Goal: Transaction & Acquisition: Purchase product/service

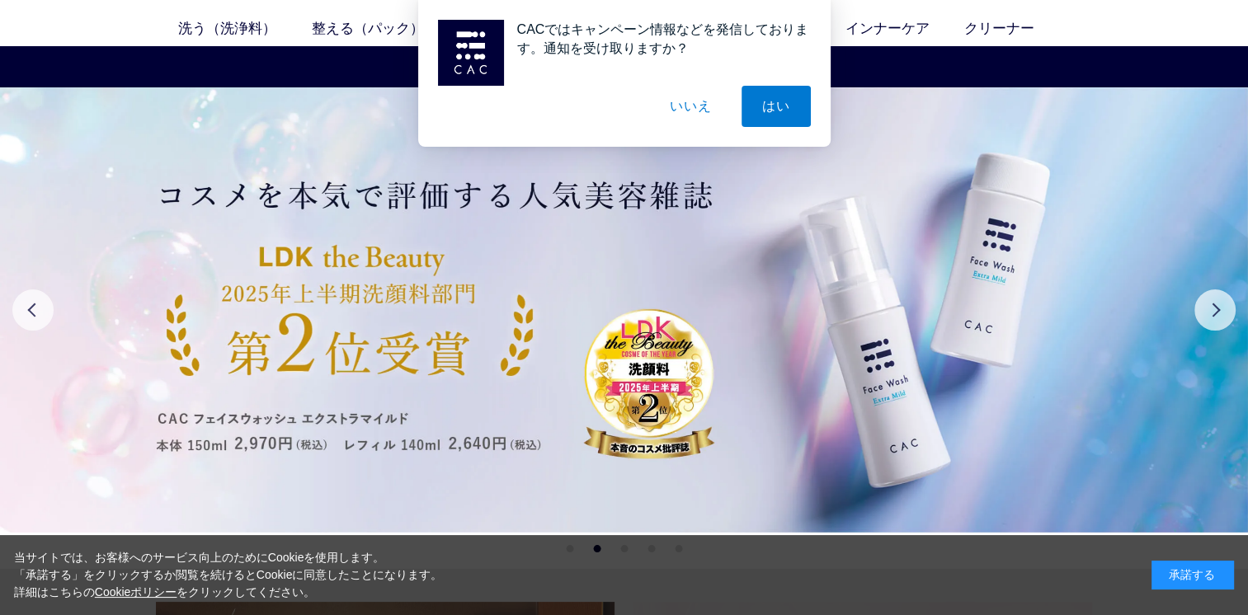
scroll to position [66, 0]
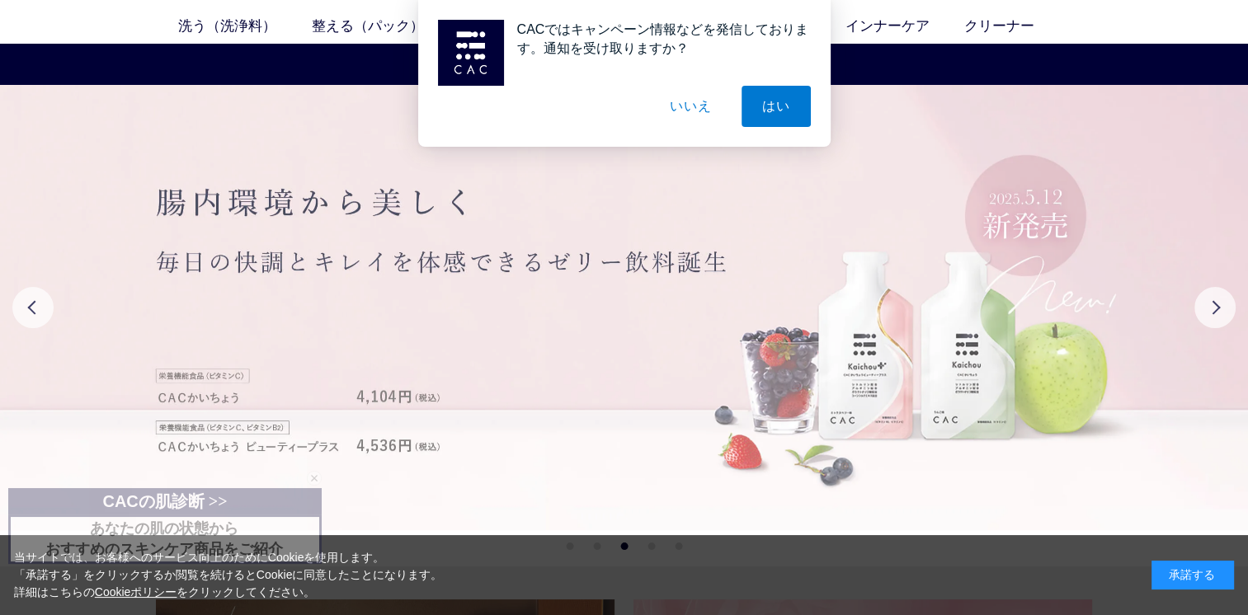
click at [1029, 315] on img at bounding box center [624, 307] width 1248 height 445
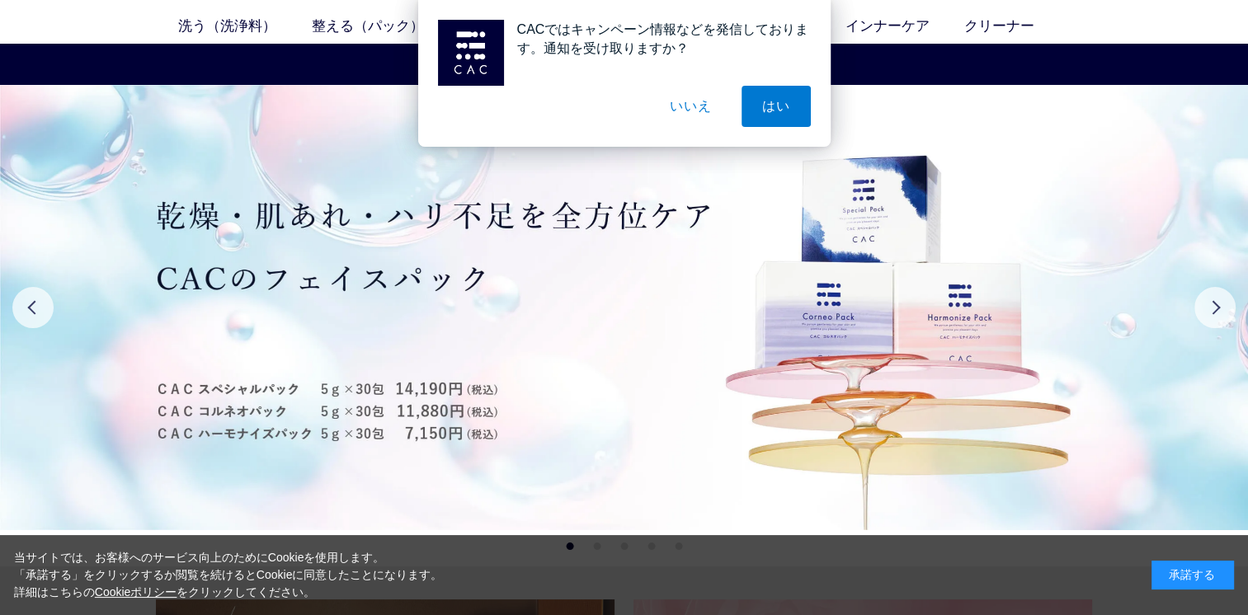
click at [697, 106] on button "いいえ" at bounding box center [690, 106] width 82 height 41
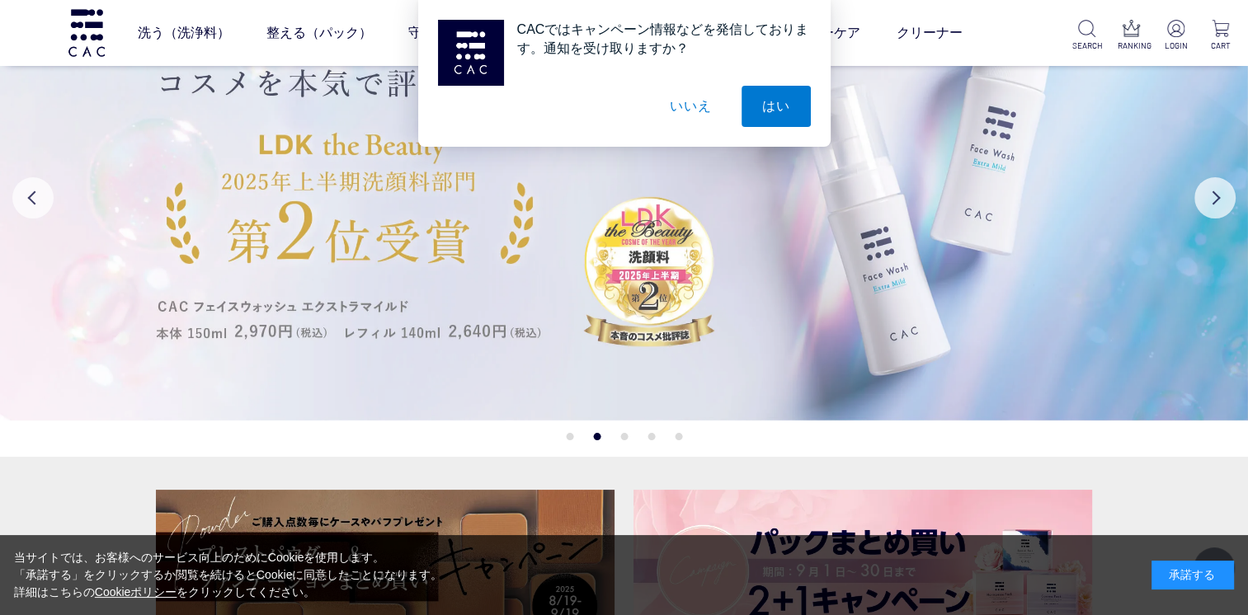
scroll to position [604, 0]
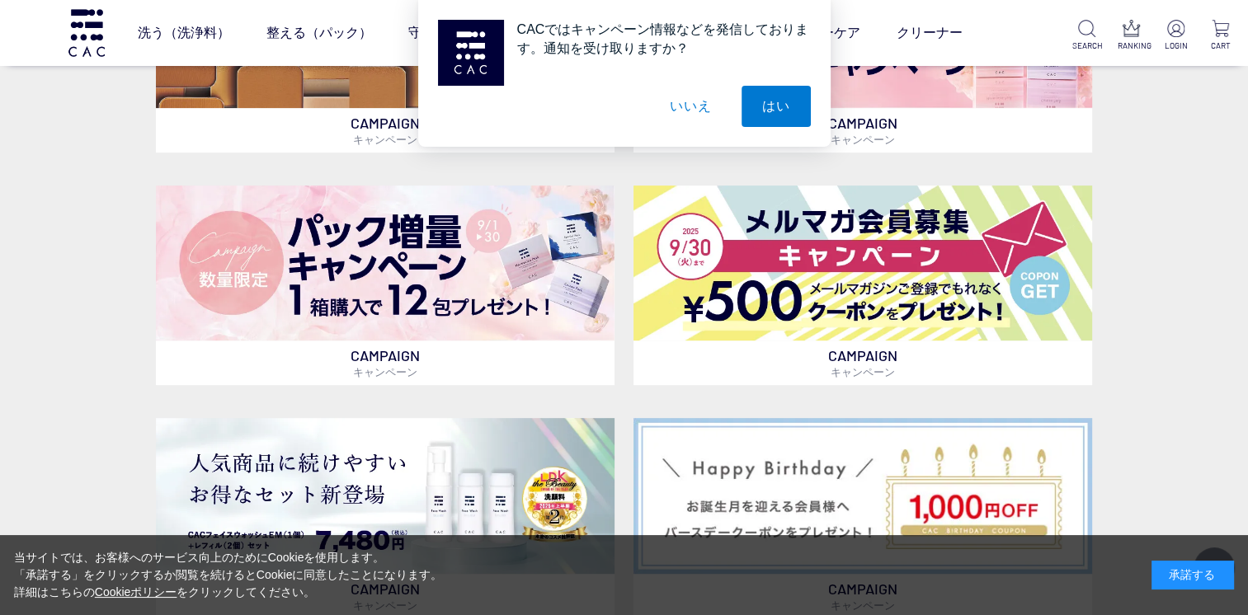
click at [693, 101] on button "いいえ" at bounding box center [690, 106] width 82 height 41
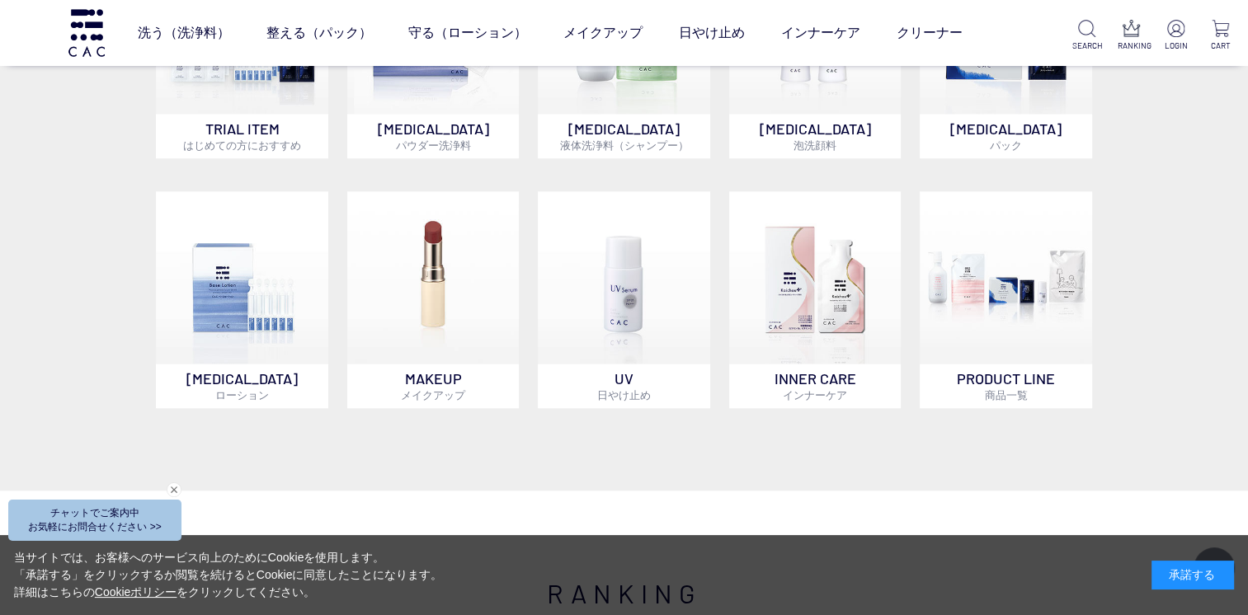
scroll to position [1263, 0]
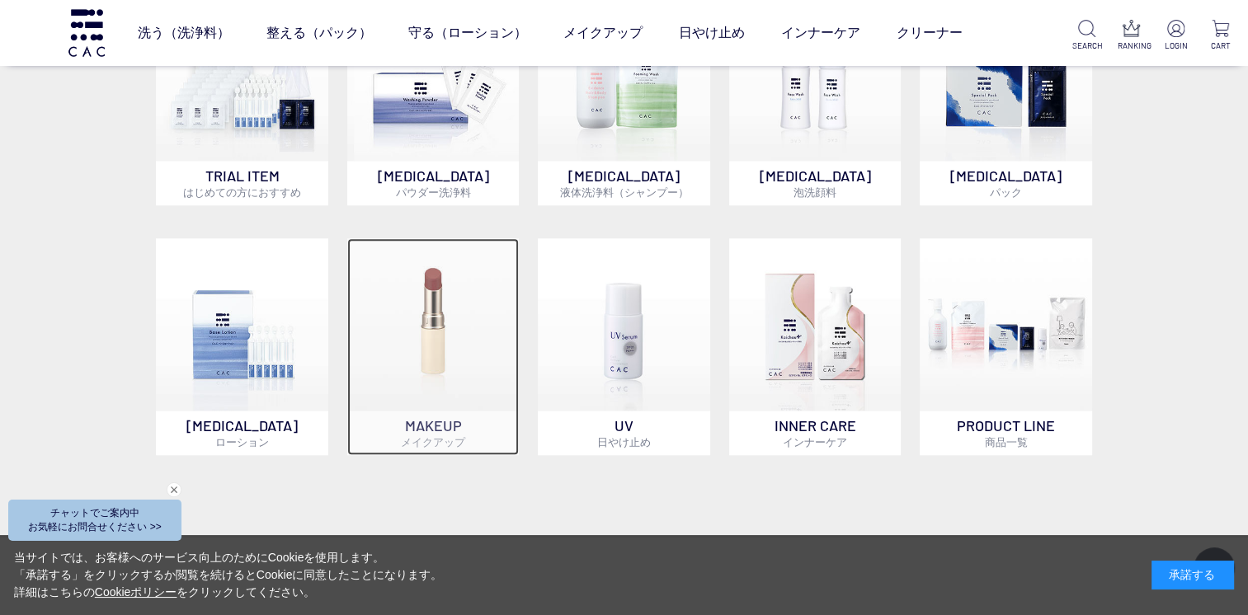
click at [389, 375] on img at bounding box center [433, 324] width 172 height 172
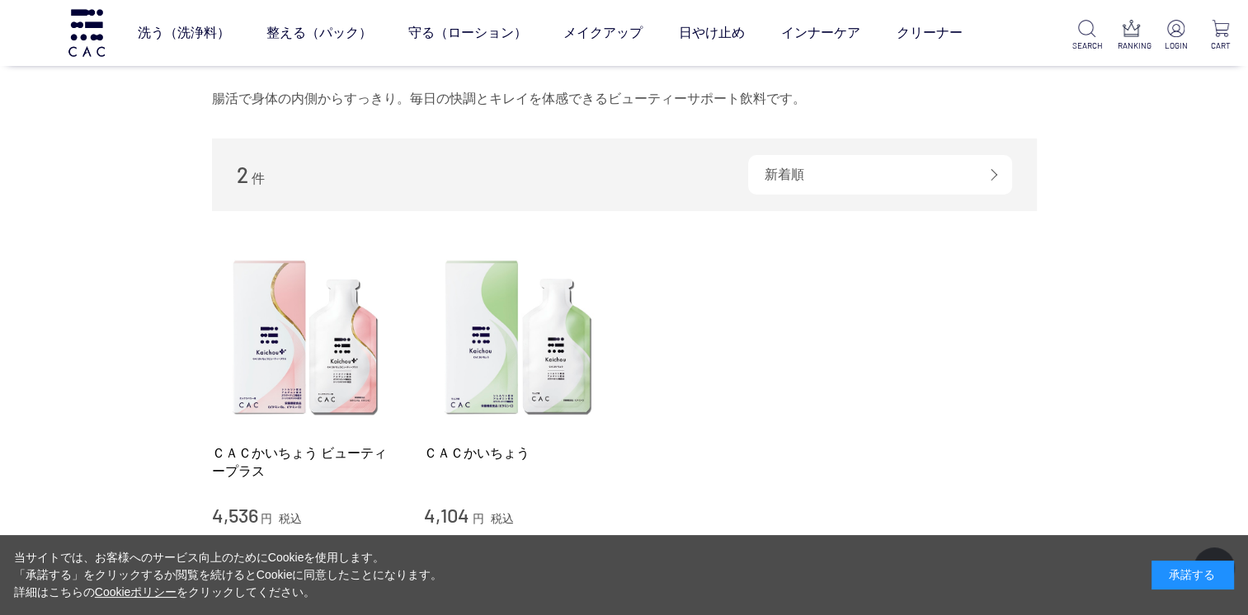
scroll to position [264, 0]
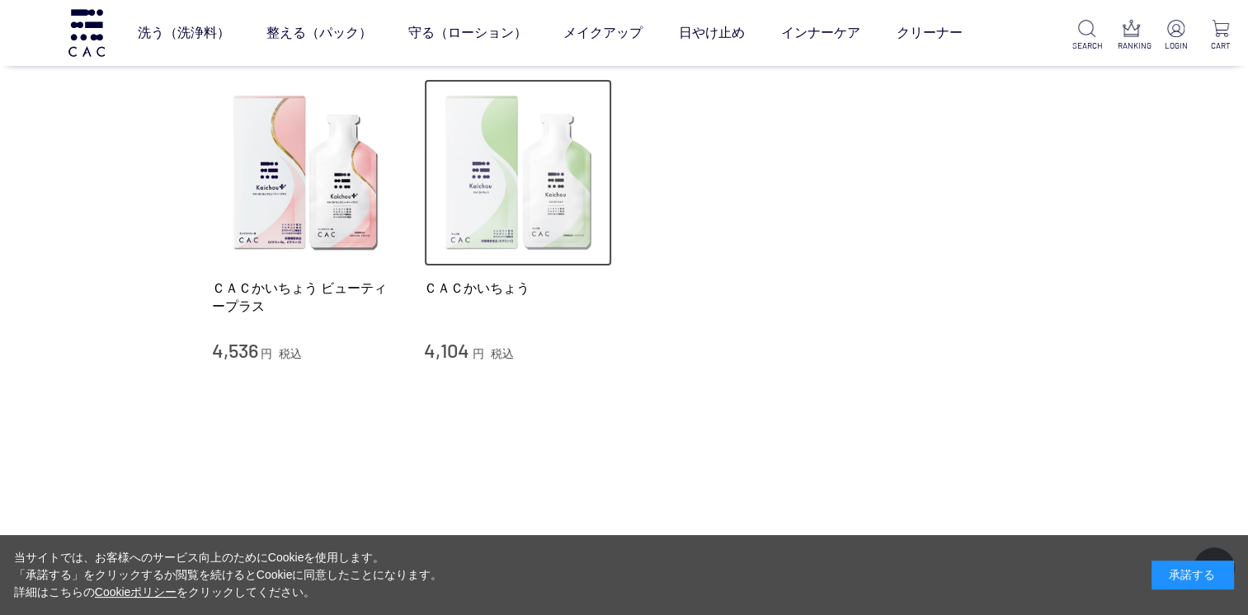
click at [512, 201] on img at bounding box center [518, 173] width 188 height 188
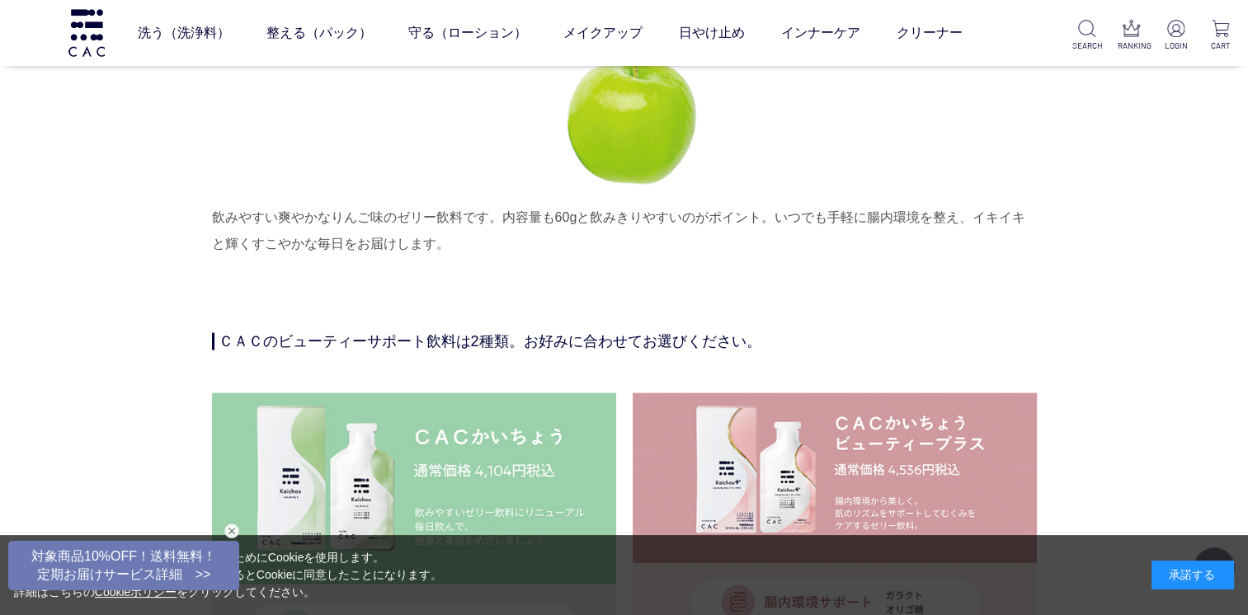
scroll to position [3602, 0]
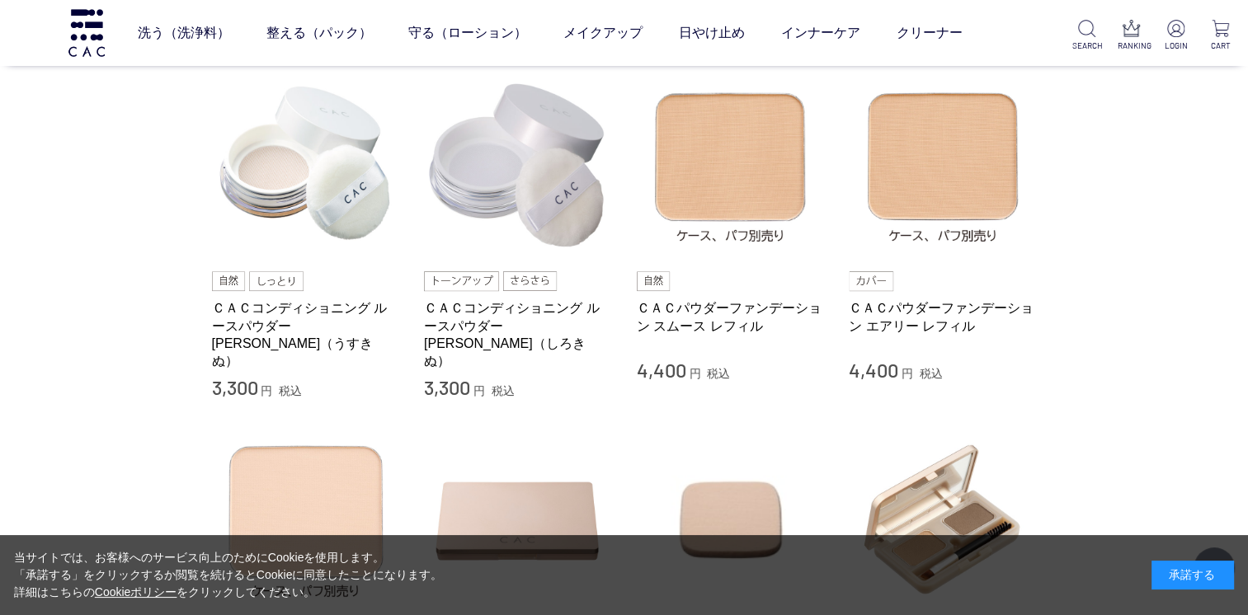
scroll to position [660, 0]
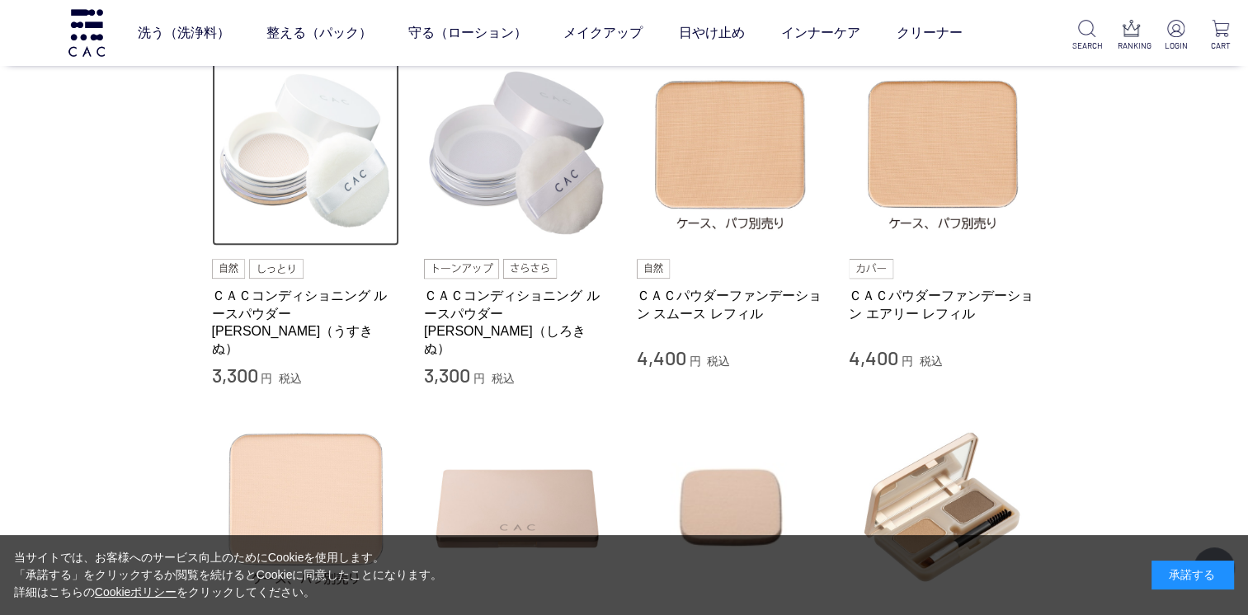
click at [303, 191] on img at bounding box center [306, 153] width 188 height 188
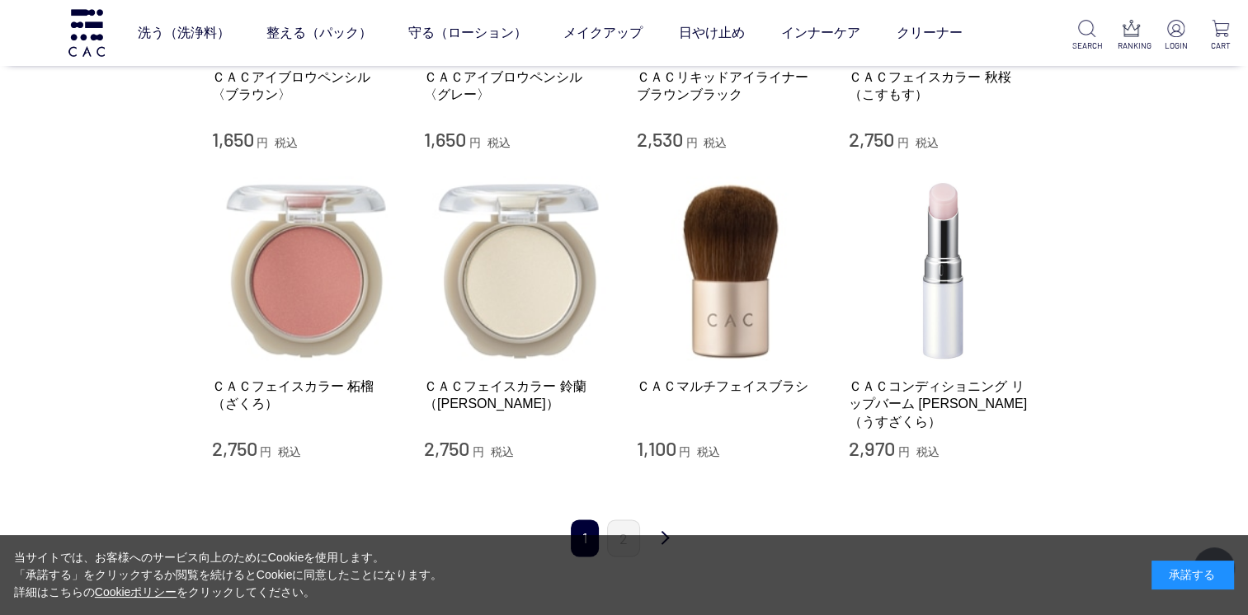
scroll to position [1857, 0]
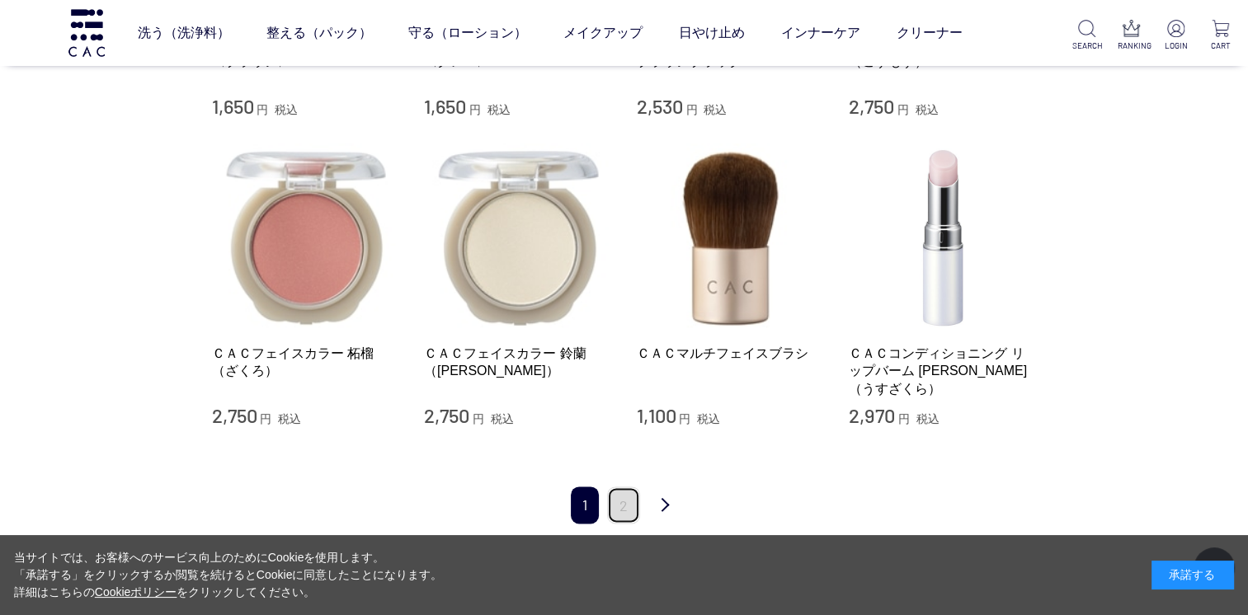
click at [630, 486] on link "2" at bounding box center [623, 504] width 33 height 37
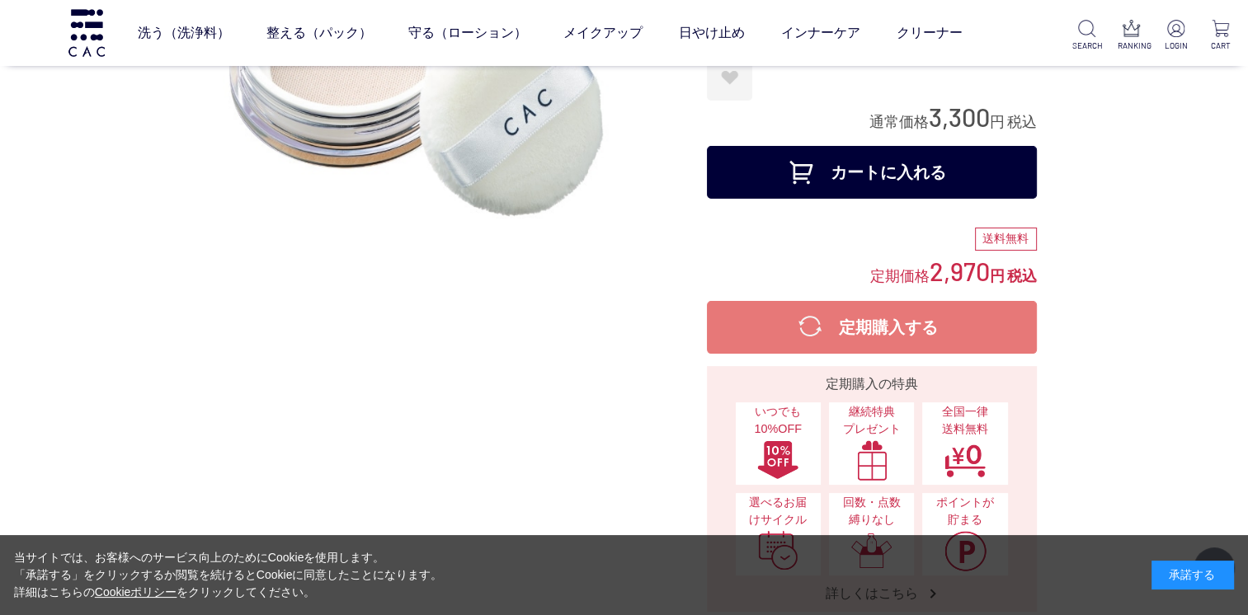
scroll to position [54, 0]
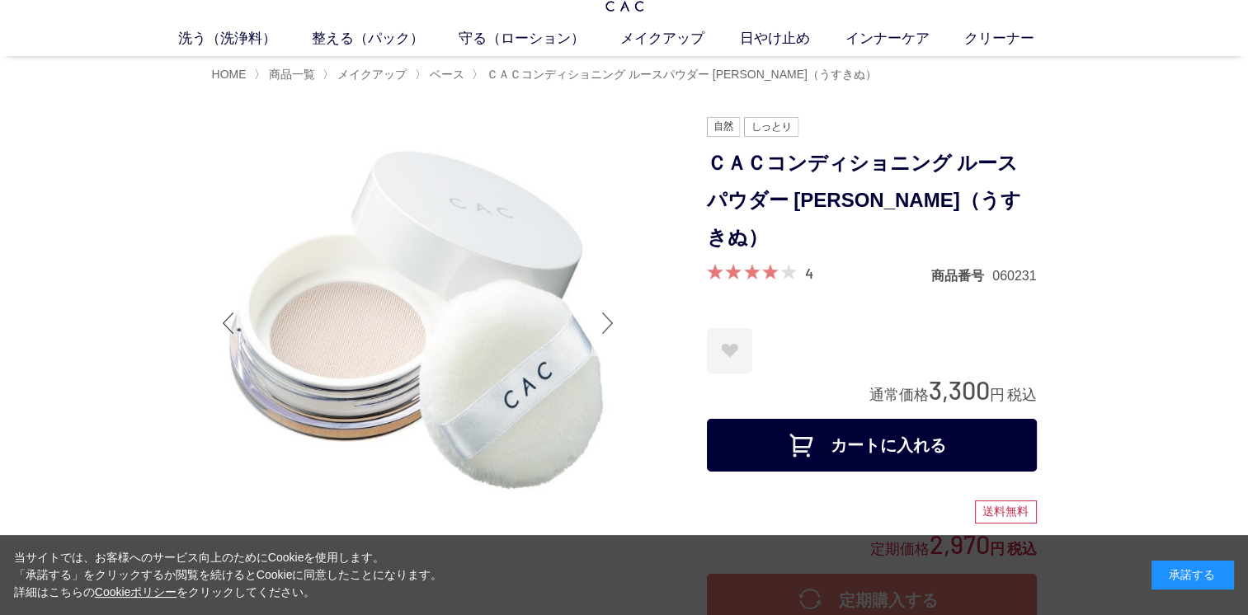
click at [613, 317] on div at bounding box center [607, 323] width 33 height 66
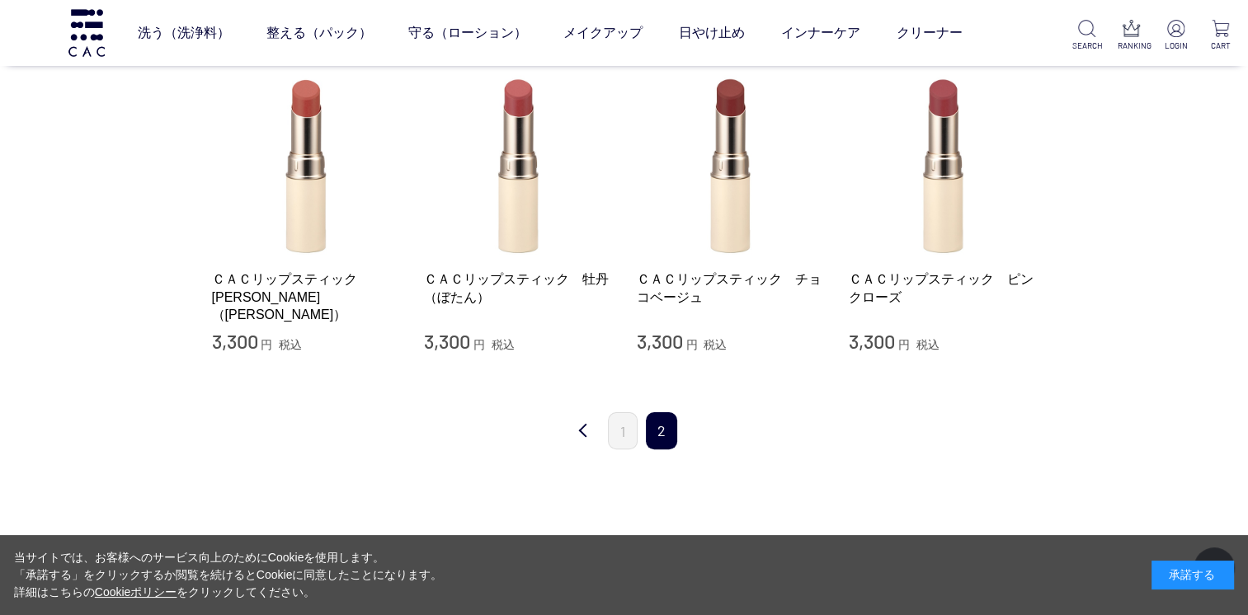
scroll to position [561, 0]
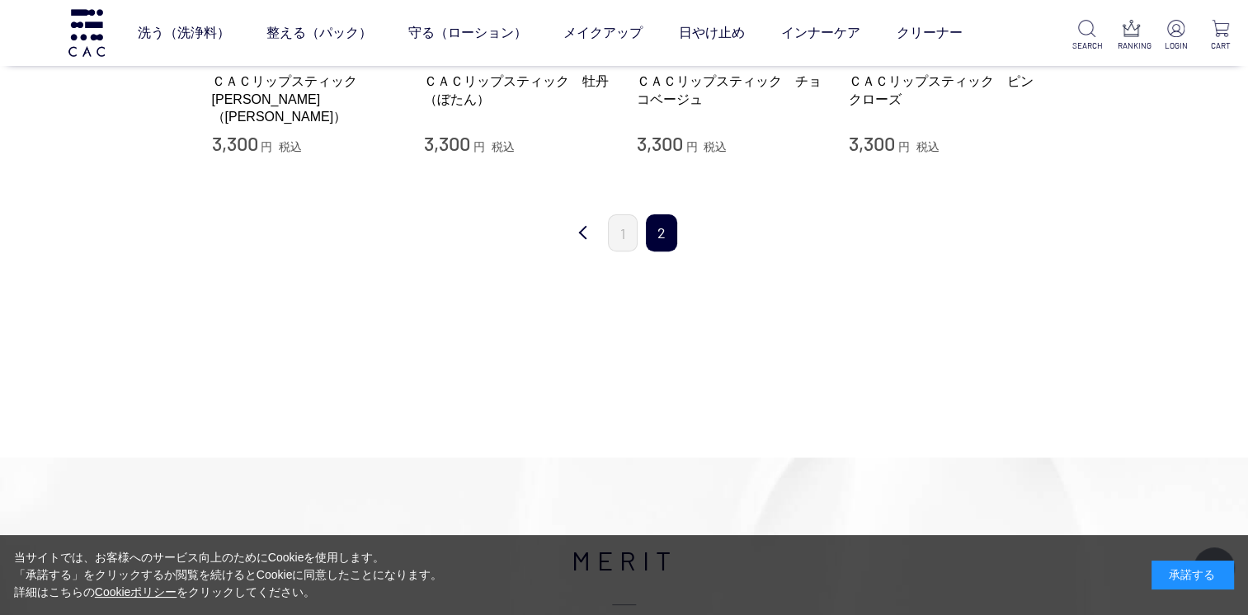
click at [627, 238] on link "1" at bounding box center [623, 232] width 30 height 37
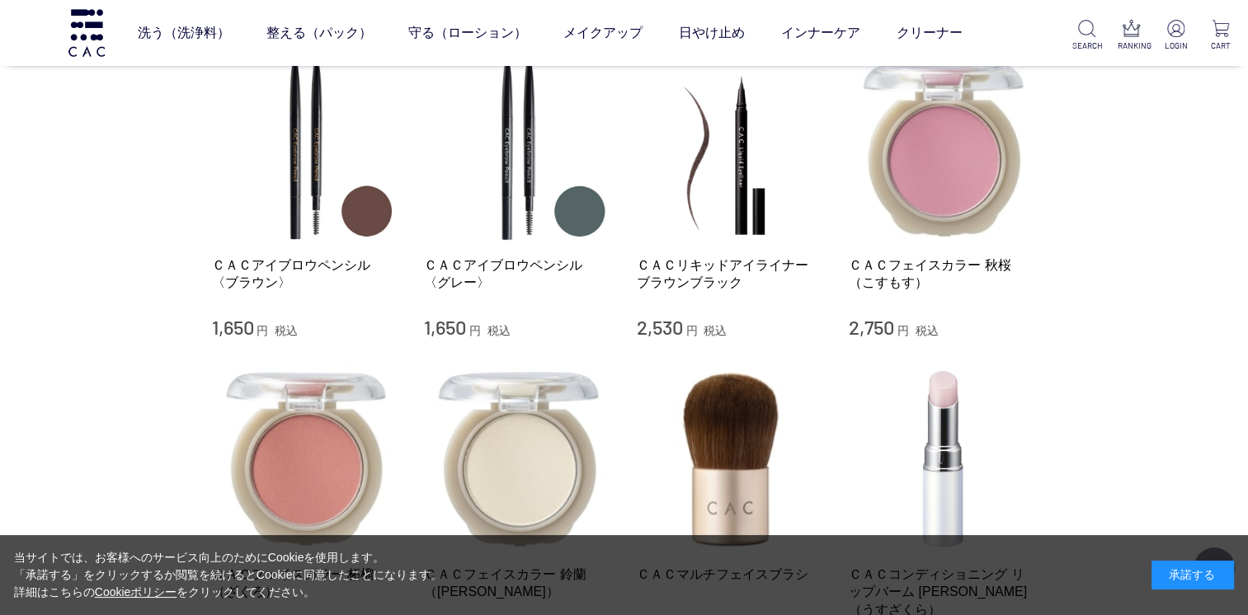
scroll to position [1614, 0]
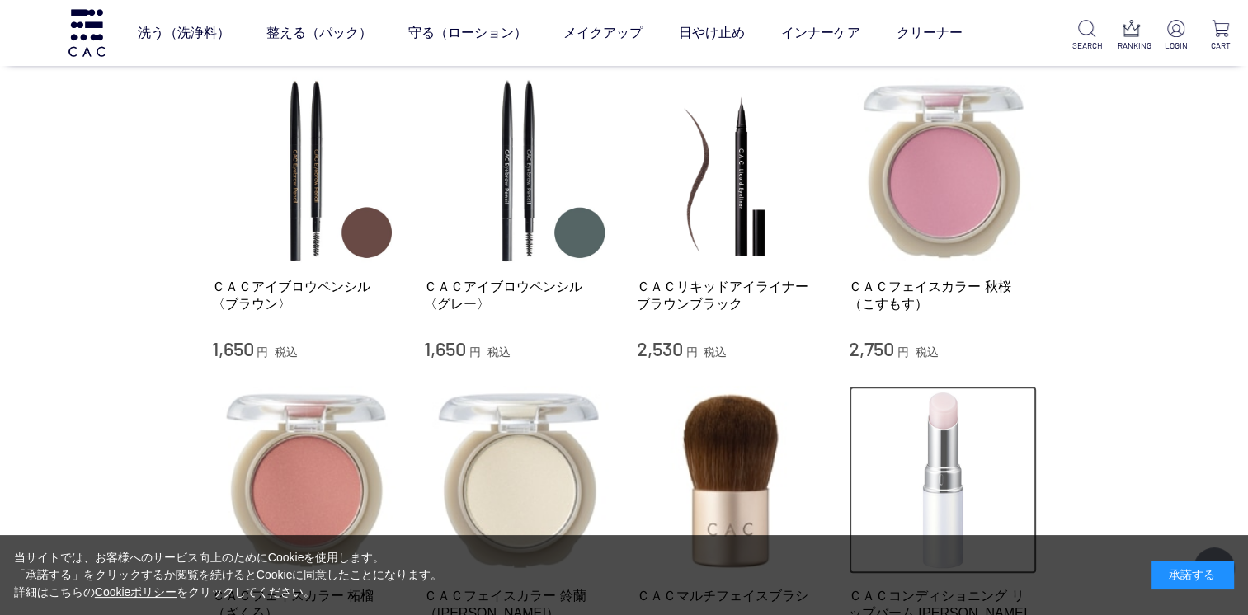
click at [928, 455] on img at bounding box center [942, 480] width 188 height 188
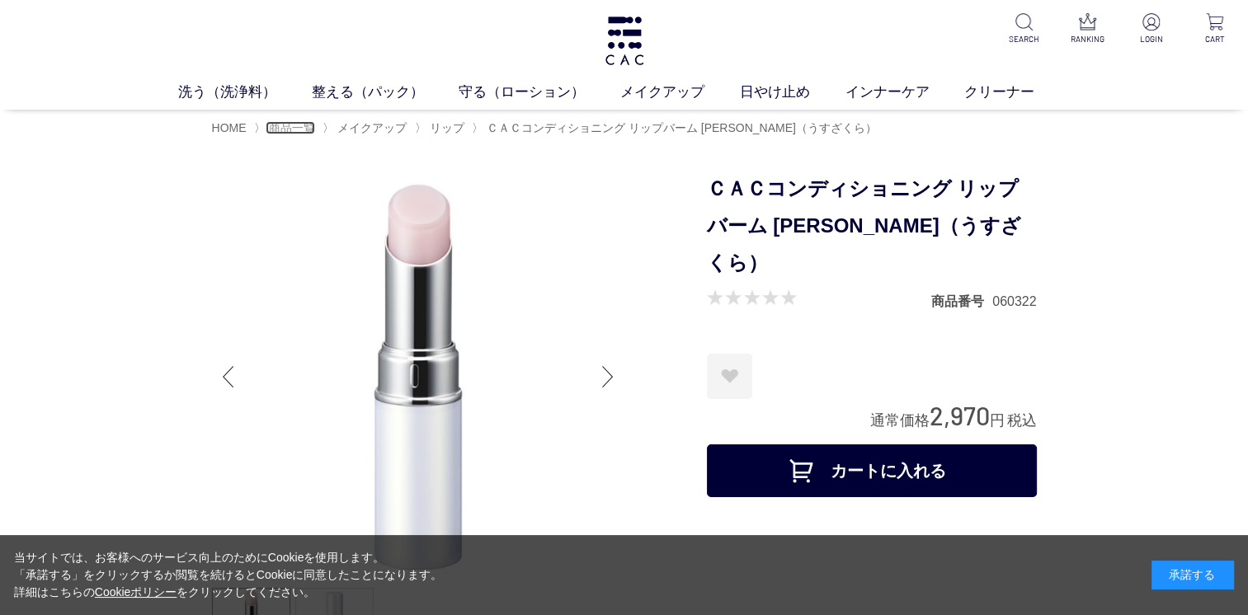
click at [303, 127] on span "商品一覧" at bounding box center [292, 127] width 46 height 13
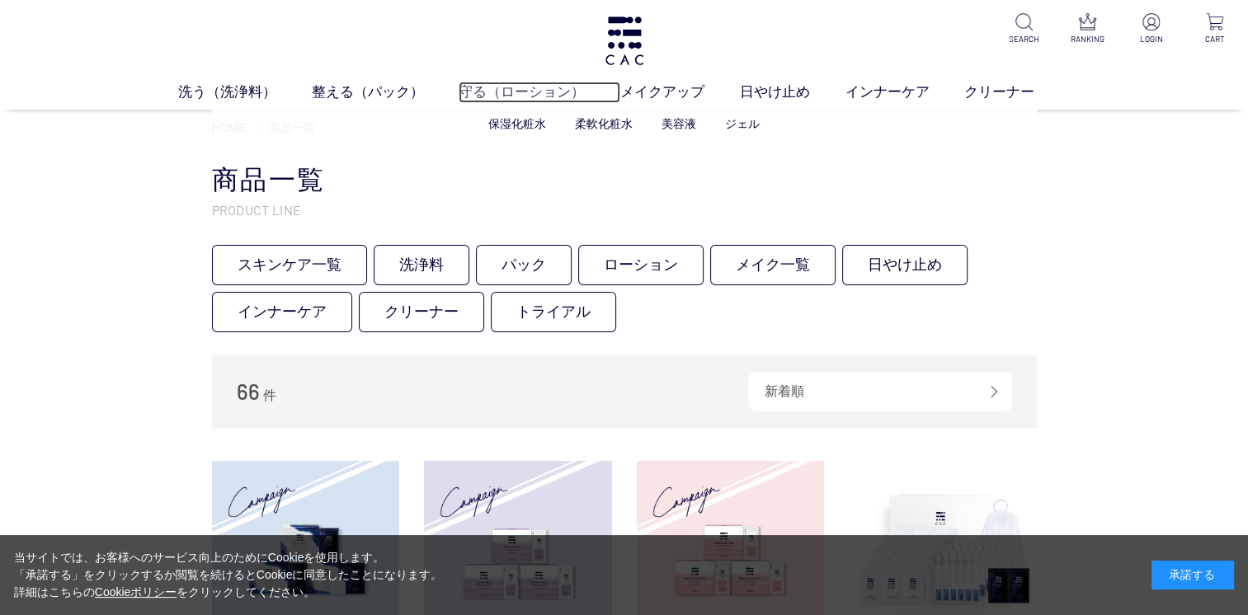
click at [528, 90] on link "守る（ローション）" at bounding box center [539, 92] width 162 height 21
